Goal: Task Accomplishment & Management: Use online tool/utility

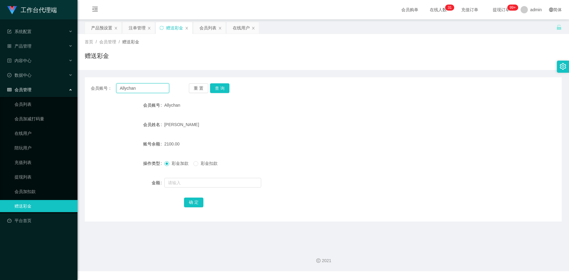
drag, startPoint x: 138, startPoint y: 86, endPoint x: 107, endPoint y: 88, distance: 30.7
click at [107, 88] on div "会员账号： Allychan" at bounding box center [130, 88] width 78 height 10
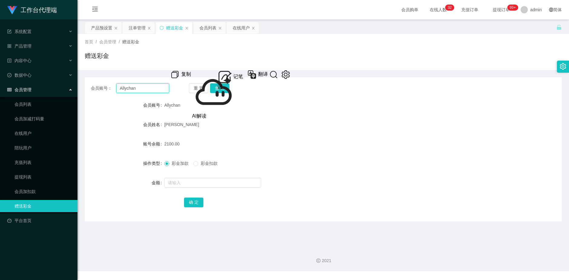
paste input "85061969"
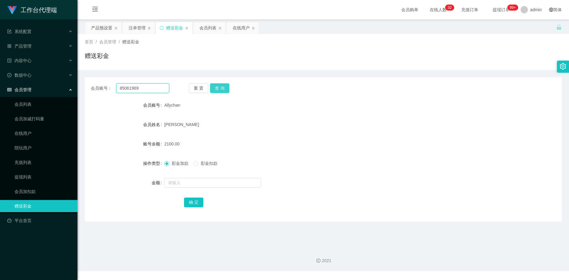
type input "85061969"
click at [223, 87] on button "查 询" at bounding box center [219, 88] width 19 height 10
click at [179, 183] on input "text" at bounding box center [212, 183] width 97 height 10
type input "100"
drag, startPoint x: 193, startPoint y: 200, endPoint x: 222, endPoint y: 190, distance: 30.2
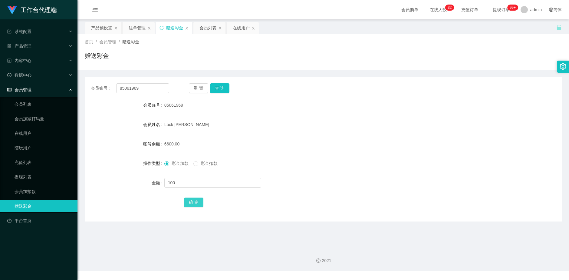
click at [193, 200] on button "确 定" at bounding box center [193, 202] width 19 height 10
click at [184, 184] on input "text" at bounding box center [212, 183] width 97 height 10
type input "100"
click at [191, 202] on button "确 定" at bounding box center [193, 202] width 19 height 10
